Goal: Find contact information

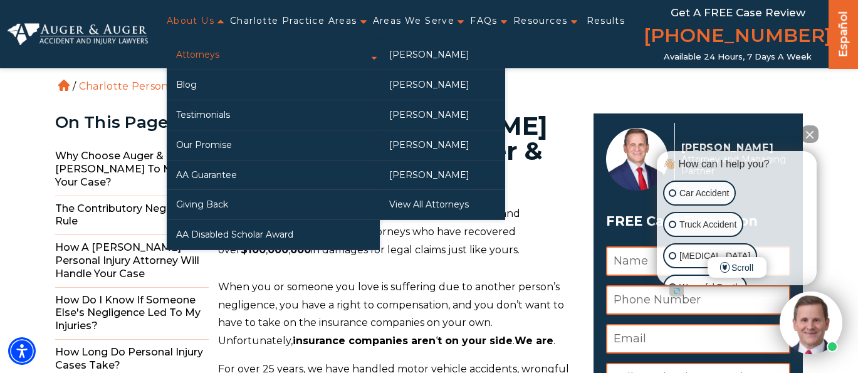
click at [348, 66] on link "Attorneys" at bounding box center [273, 54] width 213 height 29
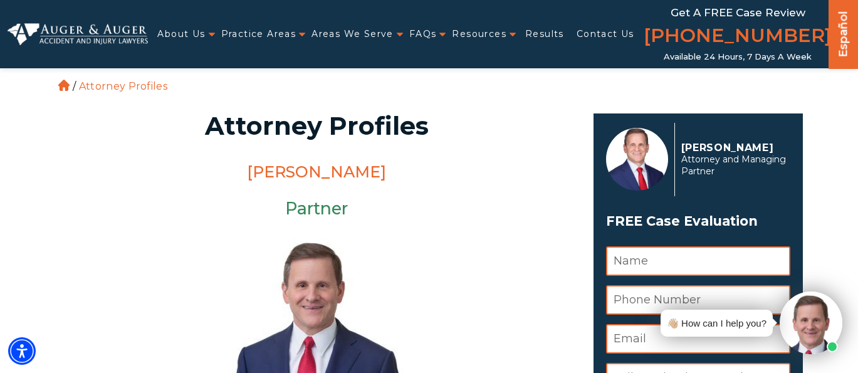
click at [281, 164] on link "[PERSON_NAME]" at bounding box center [316, 171] width 139 height 19
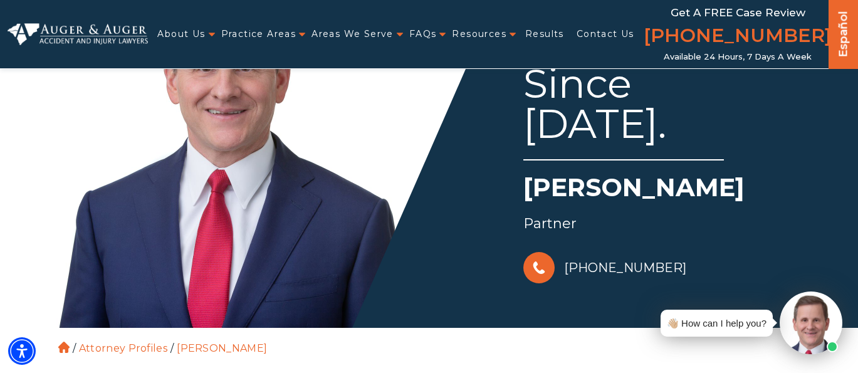
scroll to position [125, 0]
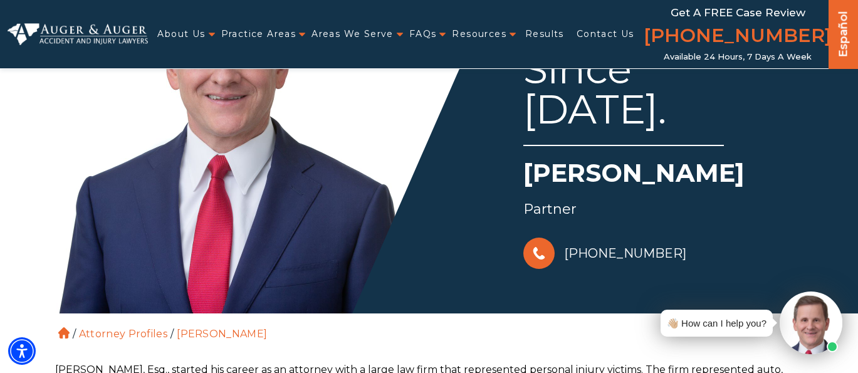
click at [543, 174] on h1 "[PERSON_NAME]" at bounding box center [664, 175] width 282 height 41
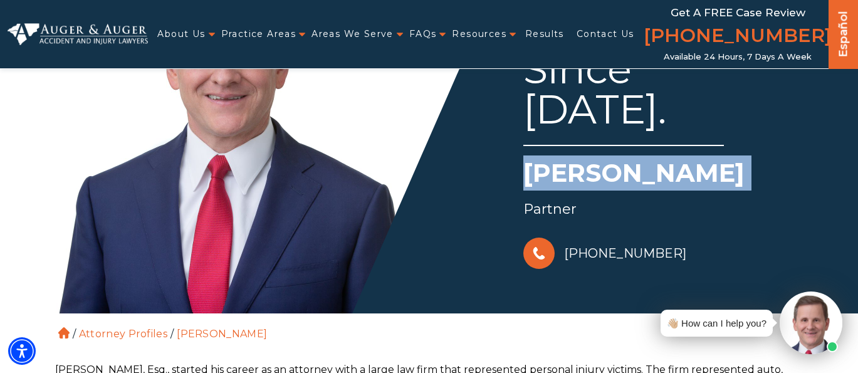
drag, startPoint x: 543, startPoint y: 174, endPoint x: 768, endPoint y: 174, distance: 225.0
click at [768, 174] on h1 "[PERSON_NAME]" at bounding box center [664, 175] width 282 height 41
copy div "[PERSON_NAME]"
